Goal: Task Accomplishment & Management: Use online tool/utility

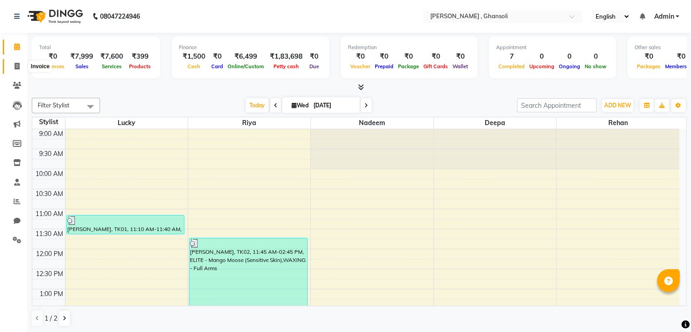
click at [10, 68] on span at bounding box center [17, 66] width 16 height 10
select select "8446"
select select "service"
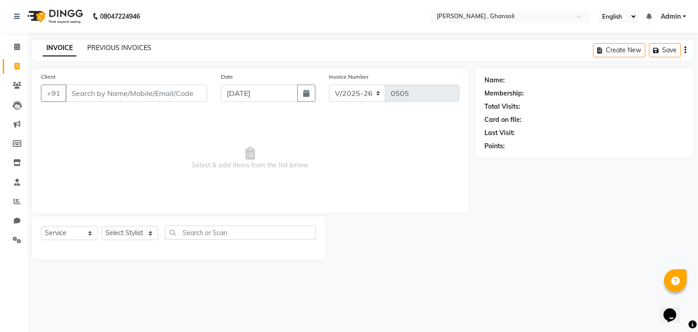
click at [121, 51] on link "PREVIOUS INVOICES" at bounding box center [119, 48] width 64 height 8
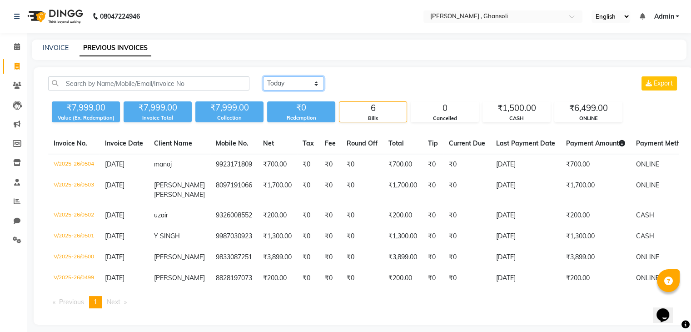
click at [317, 80] on select "[DATE] [DATE] Custom Range" at bounding box center [293, 83] width 61 height 14
click at [263, 76] on select "[DATE] [DATE] Custom Range" at bounding box center [293, 83] width 61 height 14
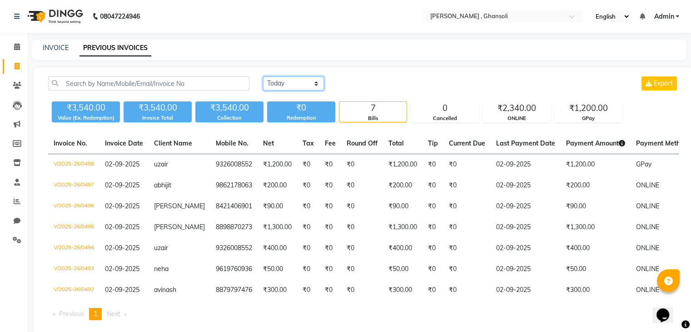
click at [293, 82] on select "[DATE] [DATE] Custom Range" at bounding box center [293, 83] width 61 height 14
select select "[DATE]"
click at [263, 76] on select "[DATE] [DATE] Custom Range" at bounding box center [293, 83] width 61 height 14
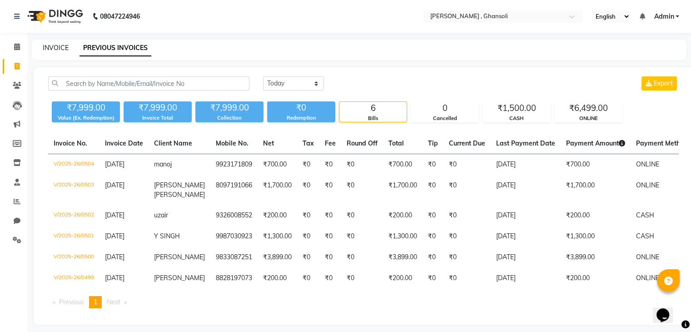
click at [56, 46] on link "INVOICE" at bounding box center [56, 48] width 26 height 8
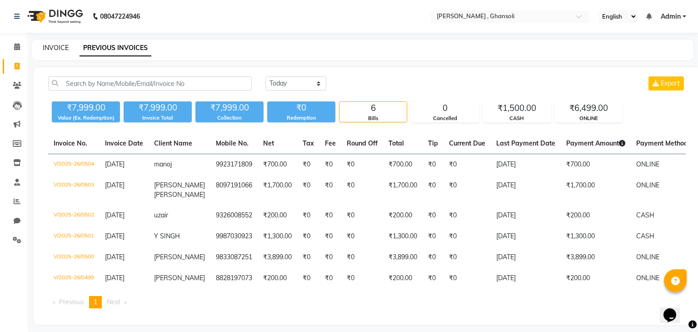
select select "8446"
select select "service"
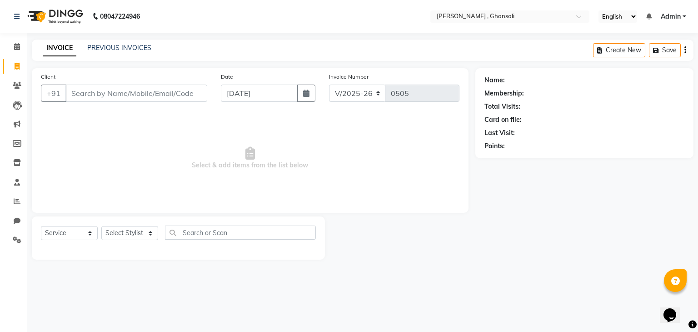
click at [100, 90] on input "Client" at bounding box center [136, 92] width 142 height 17
click at [100, 89] on input "Client" at bounding box center [136, 92] width 142 height 17
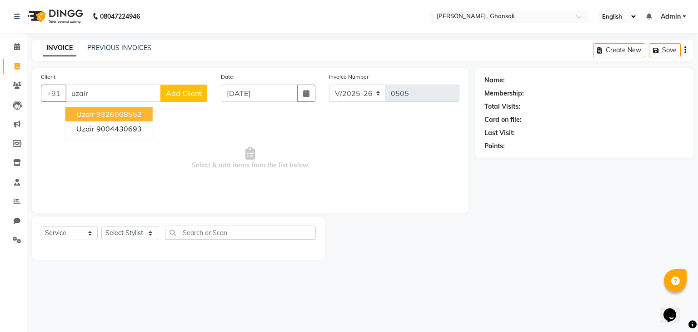
click at [123, 115] on ngb-highlight "9326008552" at bounding box center [118, 113] width 45 height 9
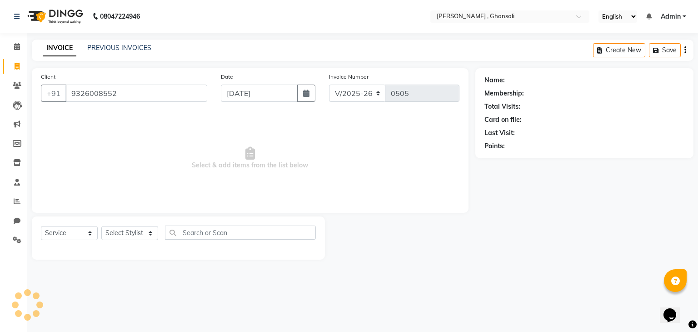
type input "9326008552"
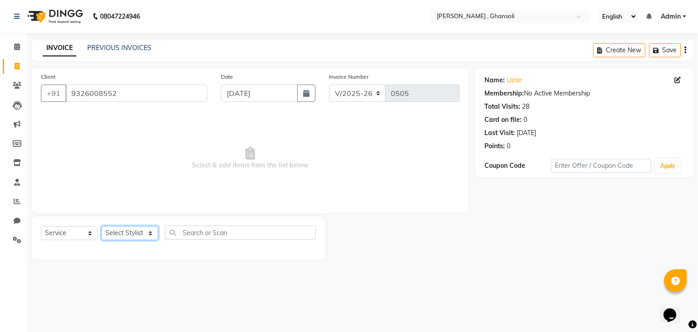
click at [139, 231] on select "Select Stylist deepa Lucky [PERSON_NAME] [PERSON_NAME] [PERSON_NAME] [PERSON_NA…" at bounding box center [129, 233] width 57 height 14
select select "86841"
click at [101, 226] on select "Select Stylist deepa Lucky [PERSON_NAME] [PERSON_NAME] [PERSON_NAME] [PERSON_NA…" at bounding box center [129, 233] width 57 height 14
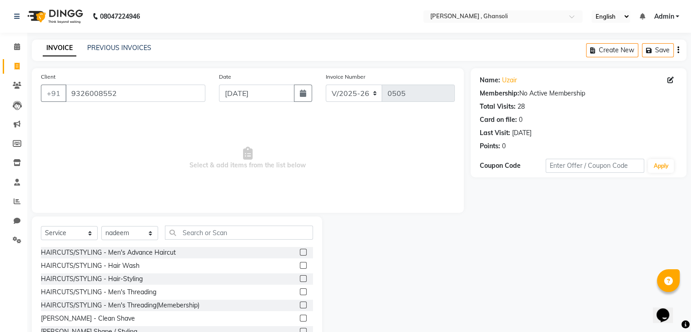
click at [300, 253] on label at bounding box center [303, 251] width 7 height 7
click at [300, 253] on input "checkbox" at bounding box center [303, 252] width 6 height 6
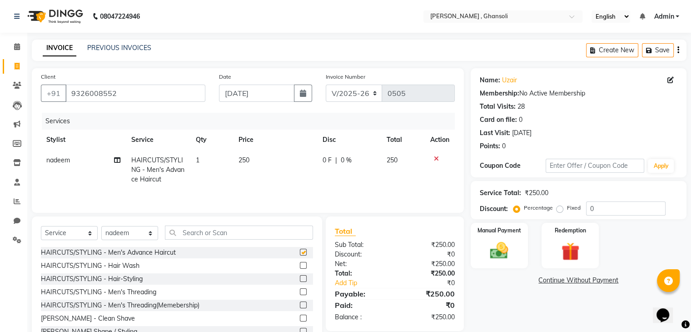
checkbox input "false"
click at [330, 160] on span "0 F" at bounding box center [326, 160] width 9 height 10
select select "86841"
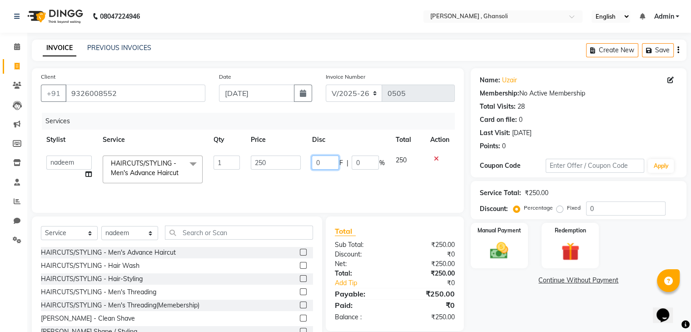
click at [330, 160] on input "0" at bounding box center [325, 162] width 27 height 14
type input "50"
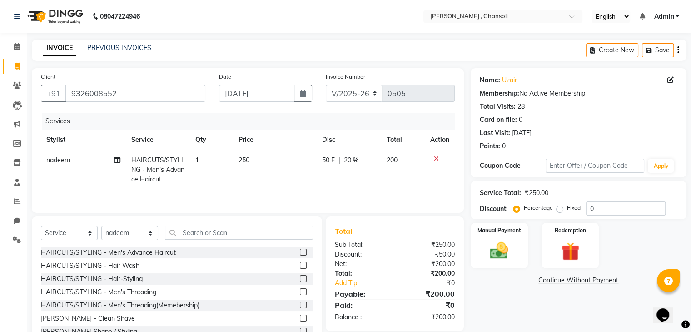
click at [331, 180] on td "50 F | 20 %" at bounding box center [349, 170] width 64 height 40
select select "86841"
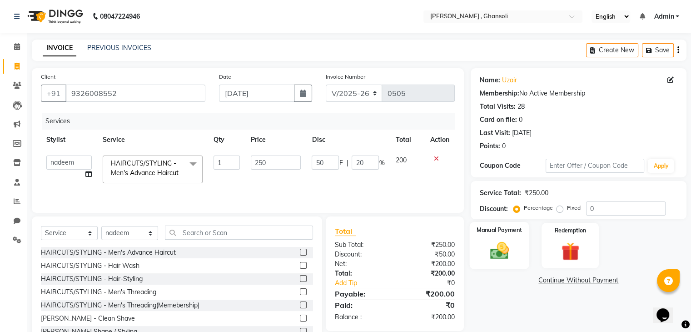
click at [479, 263] on div "Manual Payment" at bounding box center [498, 245] width 59 height 47
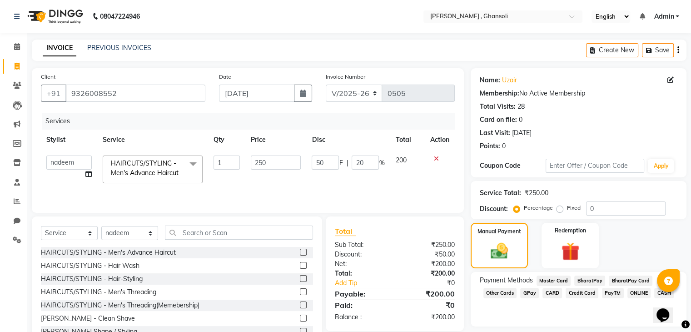
click at [657, 291] on span "CASH" at bounding box center [664, 292] width 20 height 10
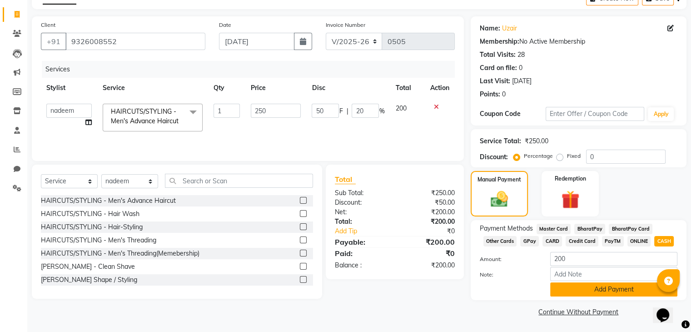
scroll to position [53, 0]
click at [610, 290] on button "Add Payment" at bounding box center [613, 289] width 127 height 14
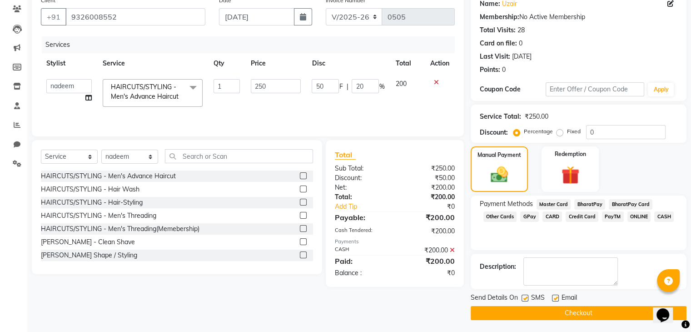
scroll to position [78, 0]
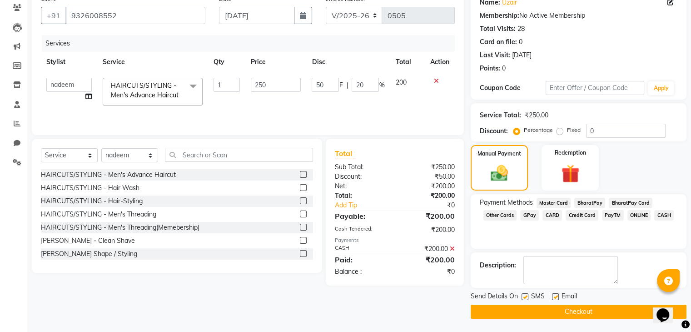
click at [593, 307] on button "Checkout" at bounding box center [579, 311] width 216 height 14
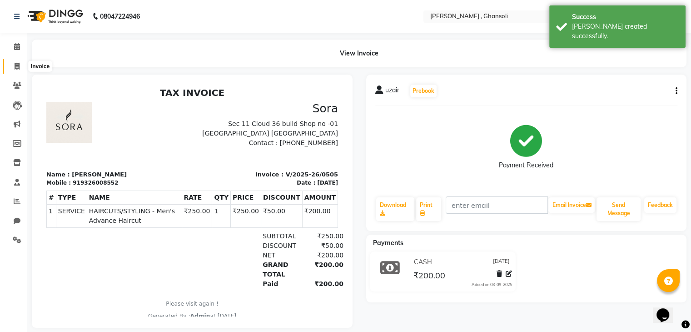
drag, startPoint x: 10, startPoint y: 62, endPoint x: 30, endPoint y: 60, distance: 20.9
click at [10, 62] on span at bounding box center [17, 66] width 16 height 10
select select "8446"
select select "service"
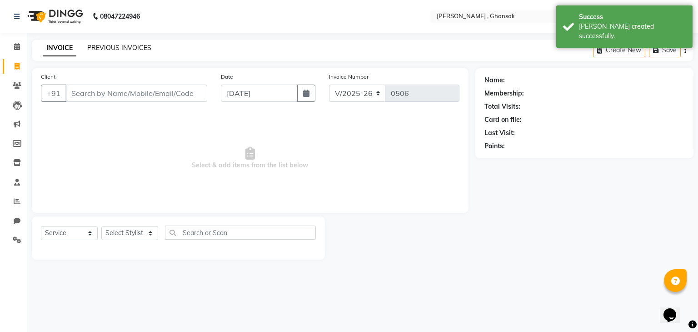
click at [141, 48] on link "PREVIOUS INVOICES" at bounding box center [119, 48] width 64 height 8
